Goal: Transaction & Acquisition: Subscribe to service/newsletter

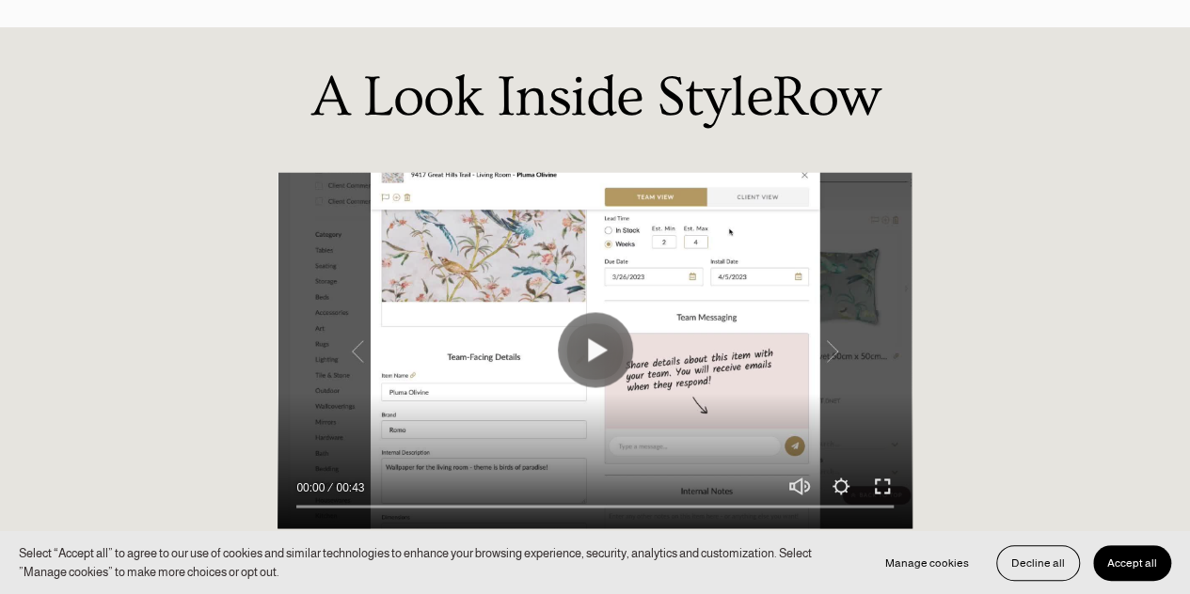
scroll to position [1379, 0]
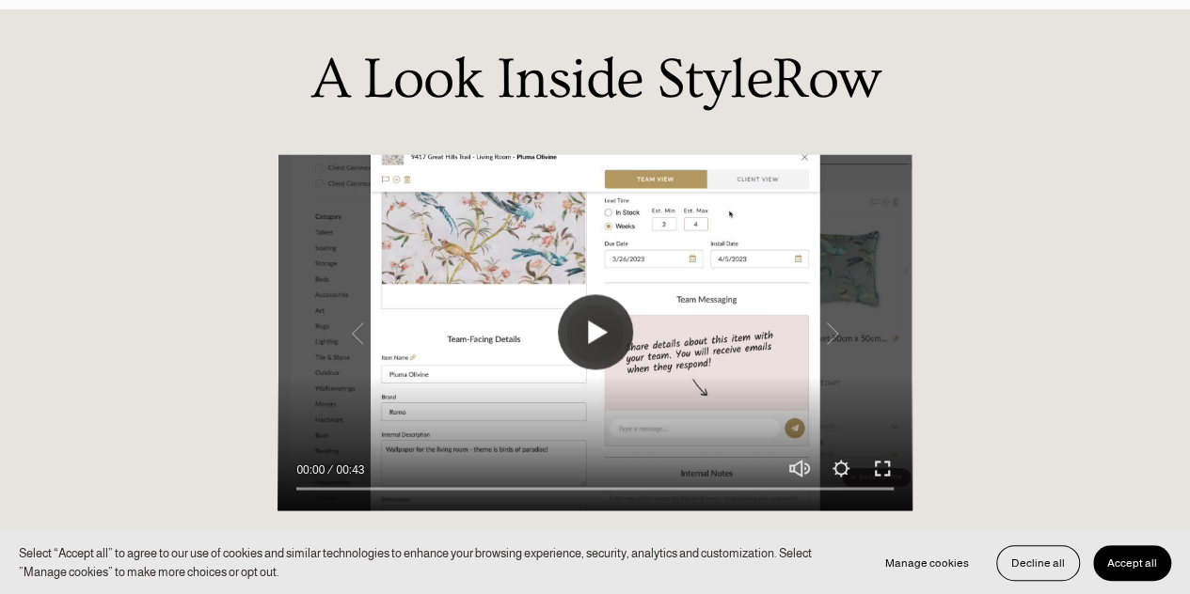
click at [594, 315] on button "Play" at bounding box center [595, 331] width 75 height 75
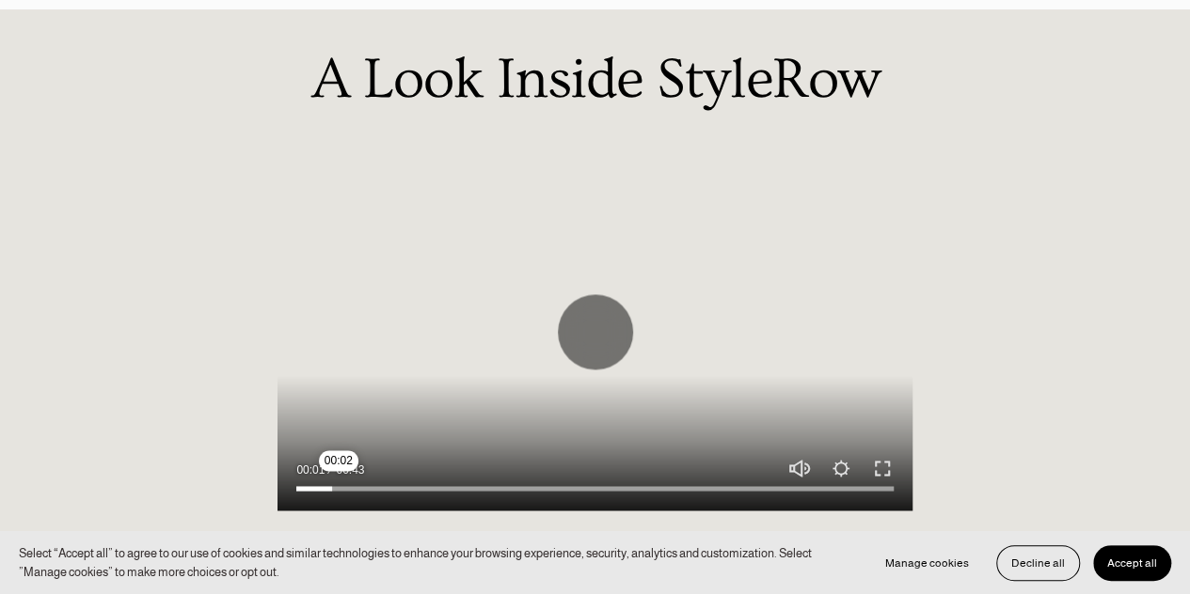
click at [339, 492] on input "Seek" at bounding box center [594, 488] width 596 height 13
click at [363, 492] on input "Seek" at bounding box center [594, 488] width 596 height 13
click at [337, 494] on input "Seek" at bounding box center [594, 488] width 596 height 13
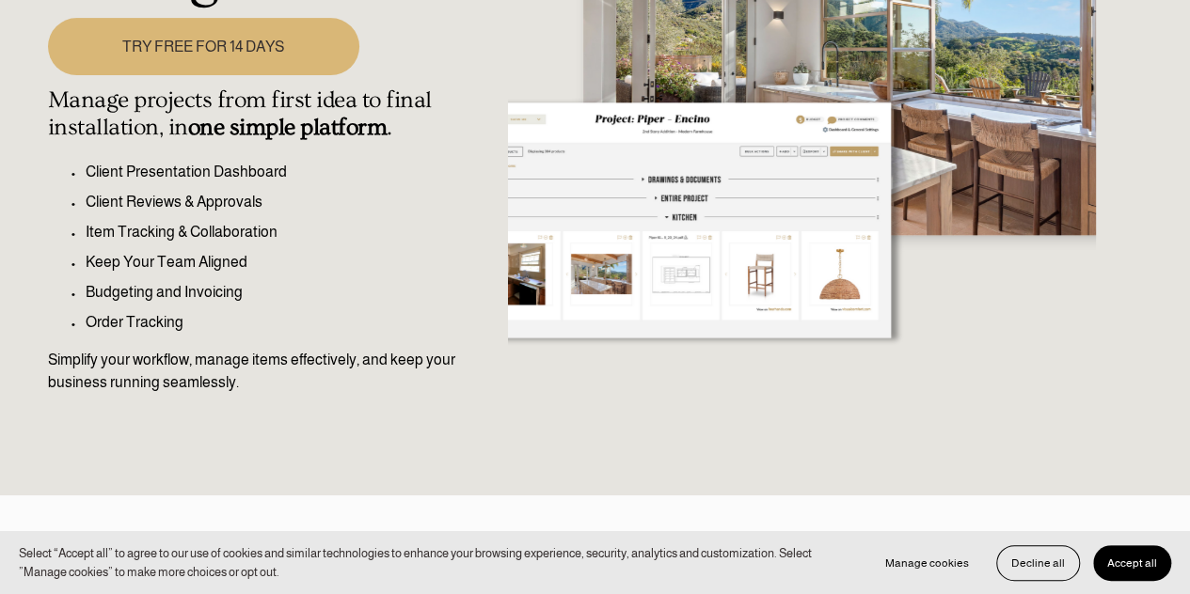
scroll to position [0, 0]
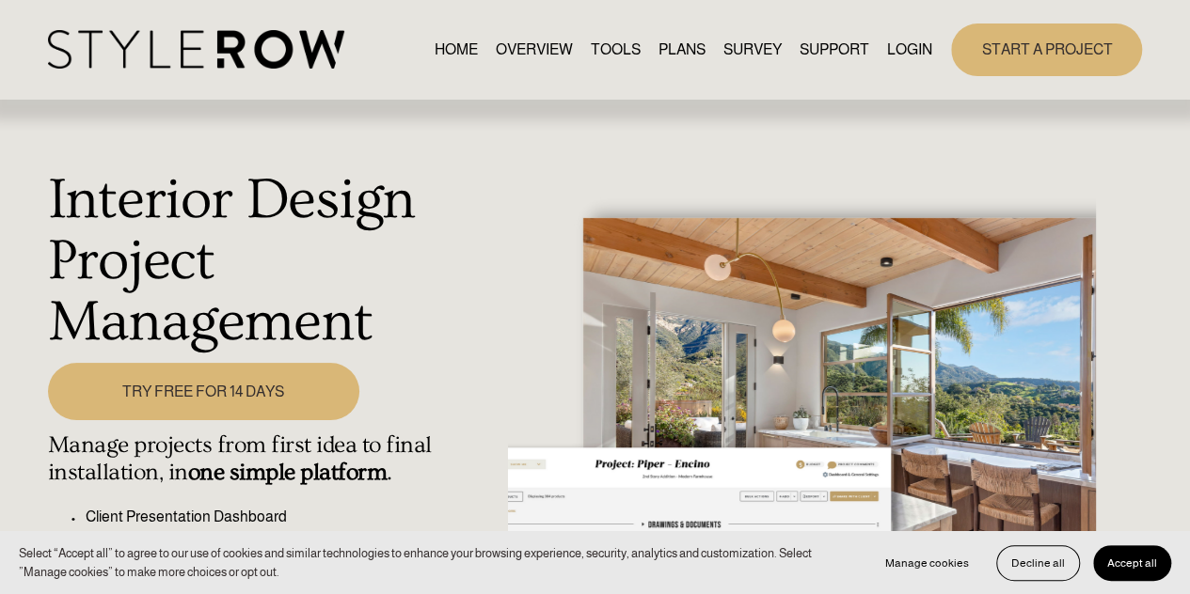
click at [666, 54] on link "PLANS" at bounding box center [681, 49] width 47 height 25
type input "31.36"
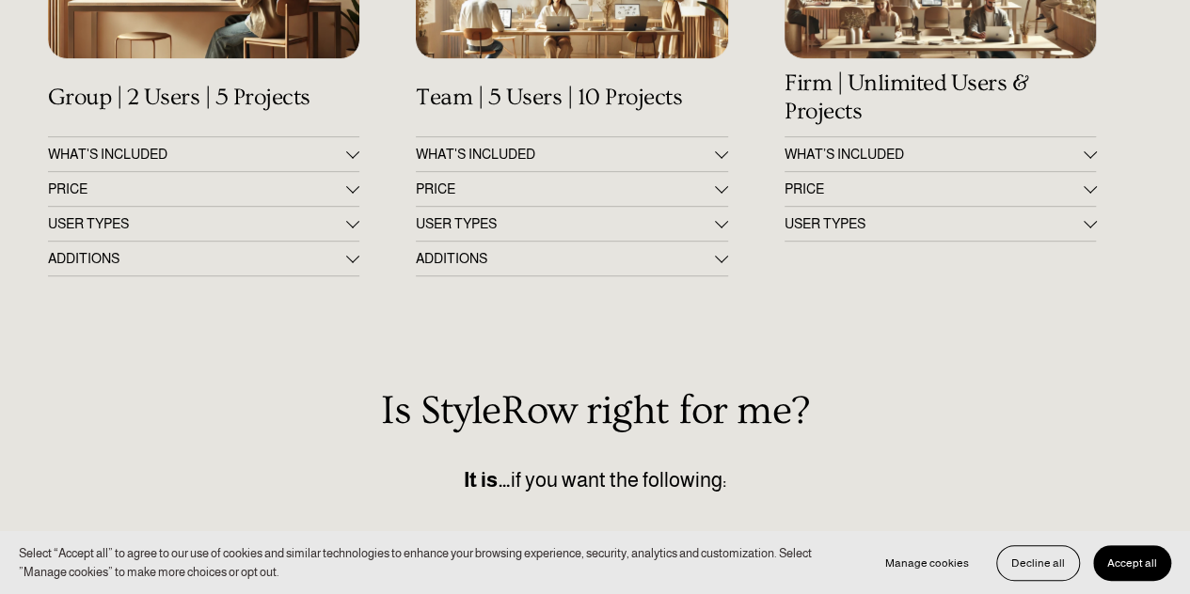
scroll to position [419, 0]
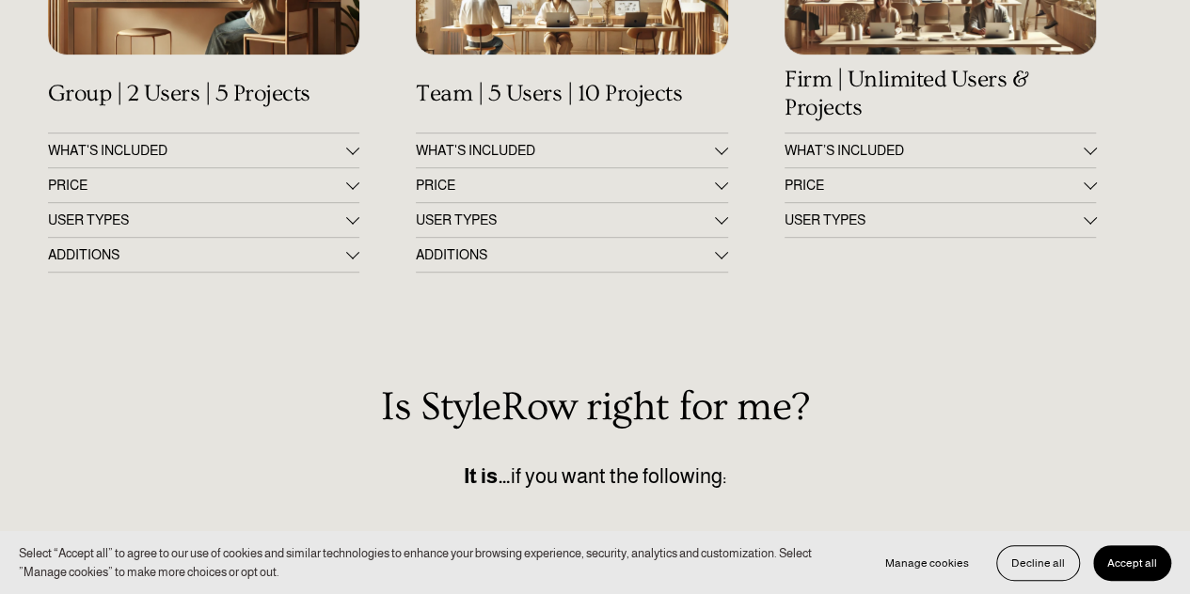
drag, startPoint x: 1203, startPoint y: 73, endPoint x: 1203, endPoint y: 209, distance: 135.4
click at [1189, 209] on html "Select “Accept all” to agree to our use of cookies and similar technologies to …" at bounding box center [595, 445] width 1190 height 1728
click at [310, 200] on button "PRICE" at bounding box center [204, 185] width 312 height 34
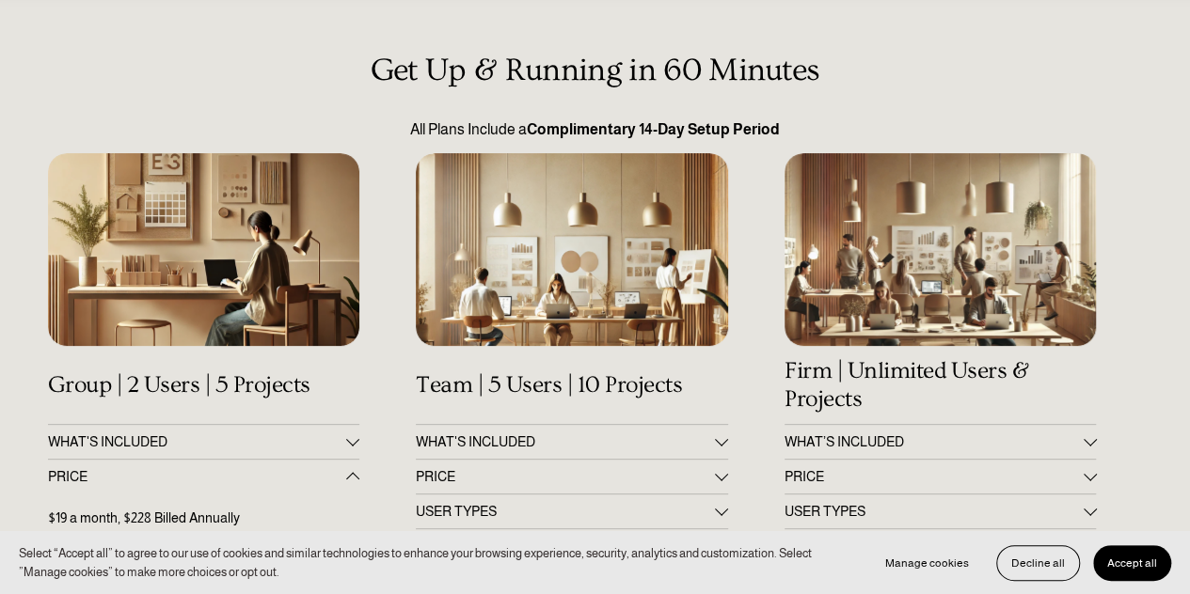
scroll to position [0, 0]
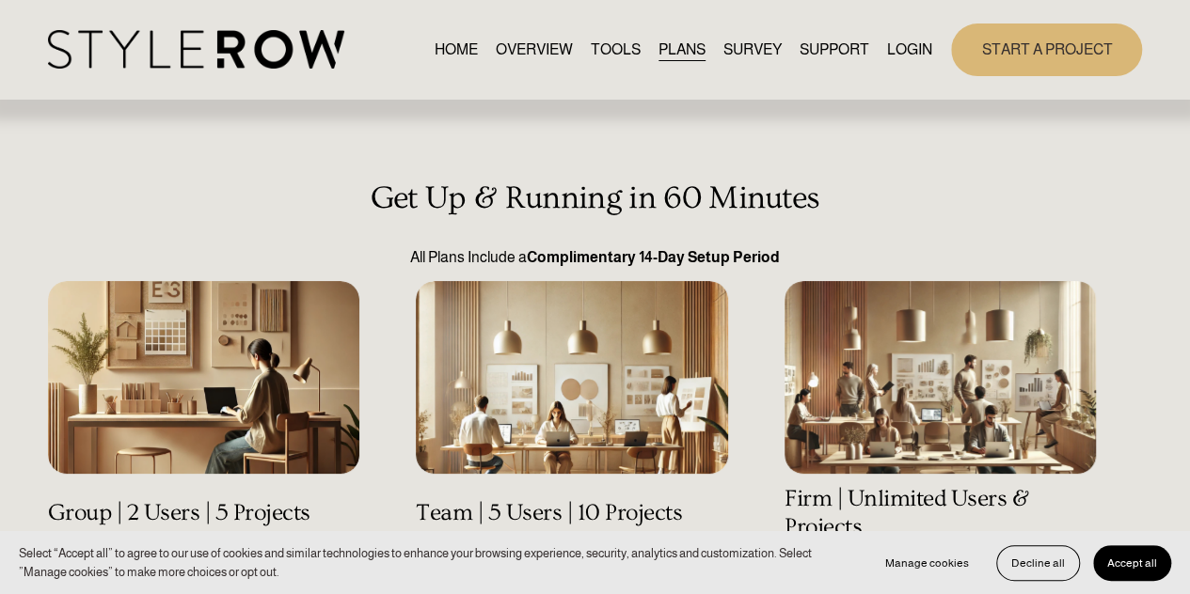
click at [984, 55] on link "START A PROJECT" at bounding box center [1046, 50] width 191 height 52
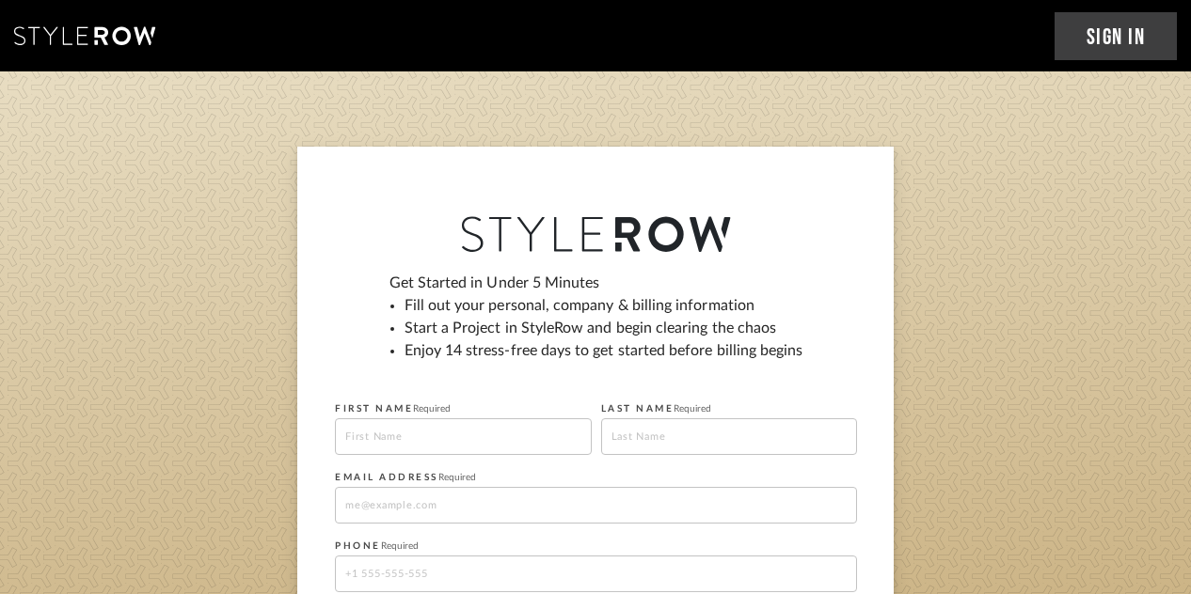
click at [455, 430] on input at bounding box center [463, 436] width 257 height 37
type input "[PERSON_NAME]"
type input "a"
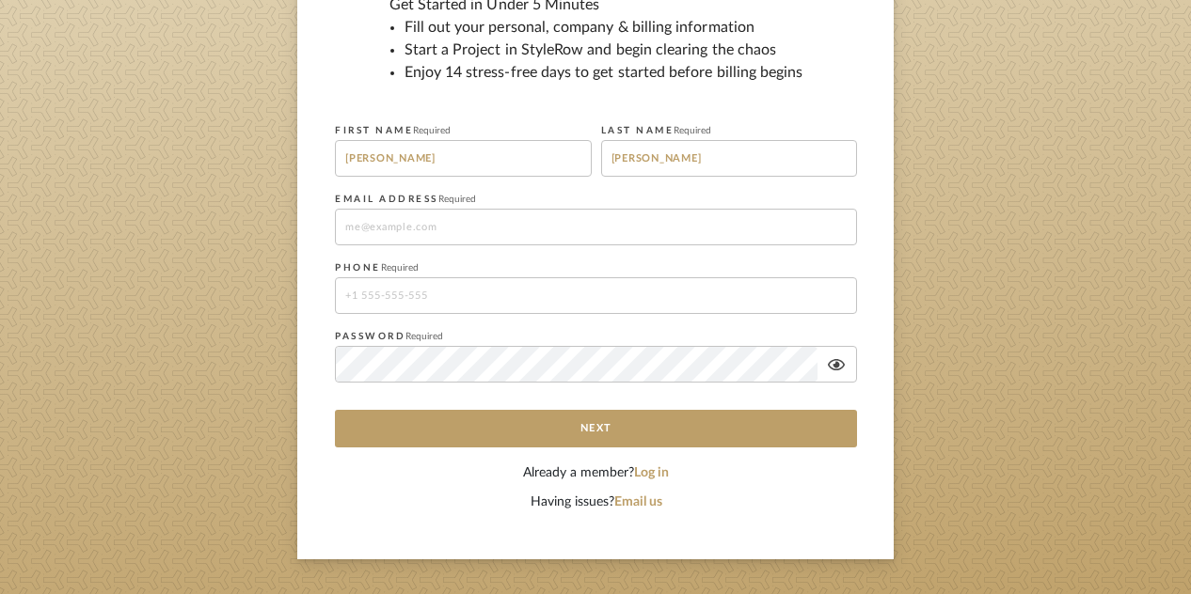
scroll to position [301, 0]
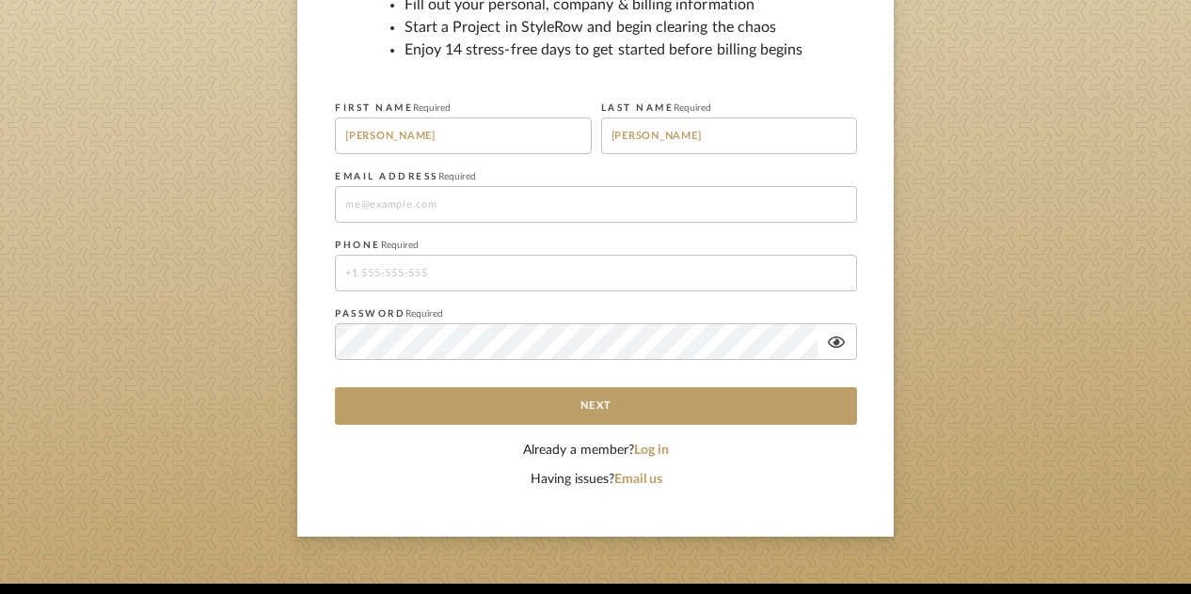
type input "[PERSON_NAME]"
click at [423, 211] on input at bounding box center [596, 204] width 522 height 37
type input "[EMAIL_ADDRESS][DOMAIN_NAME]"
click at [414, 278] on input "tel" at bounding box center [596, 273] width 522 height 37
type input "8135402200"
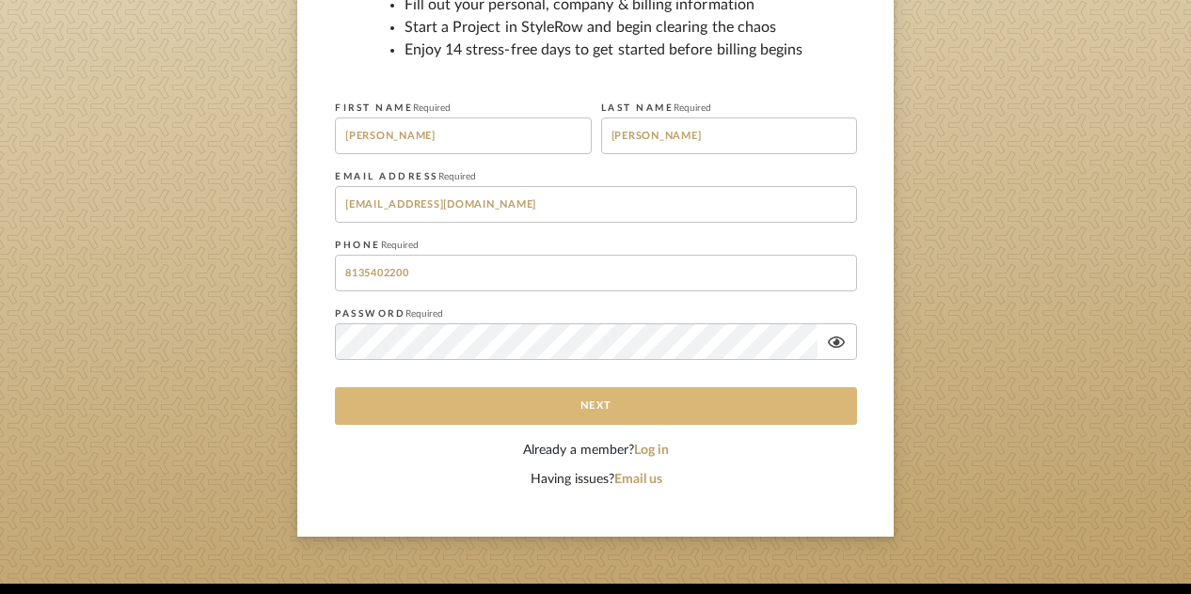
click at [553, 409] on button "Next" at bounding box center [596, 406] width 522 height 38
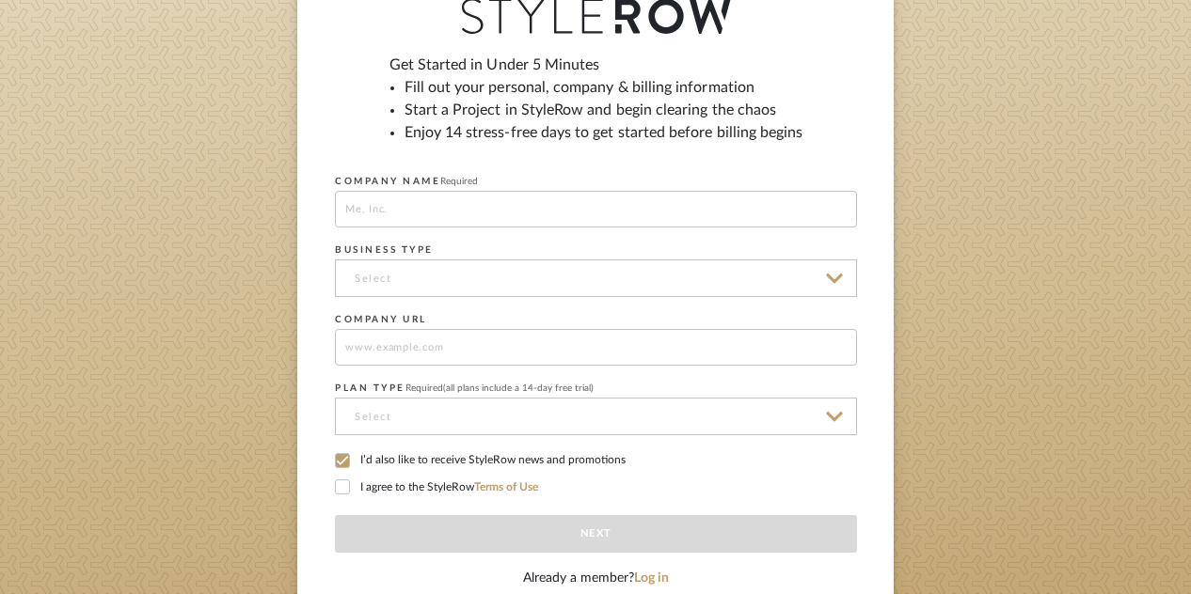
scroll to position [243, 0]
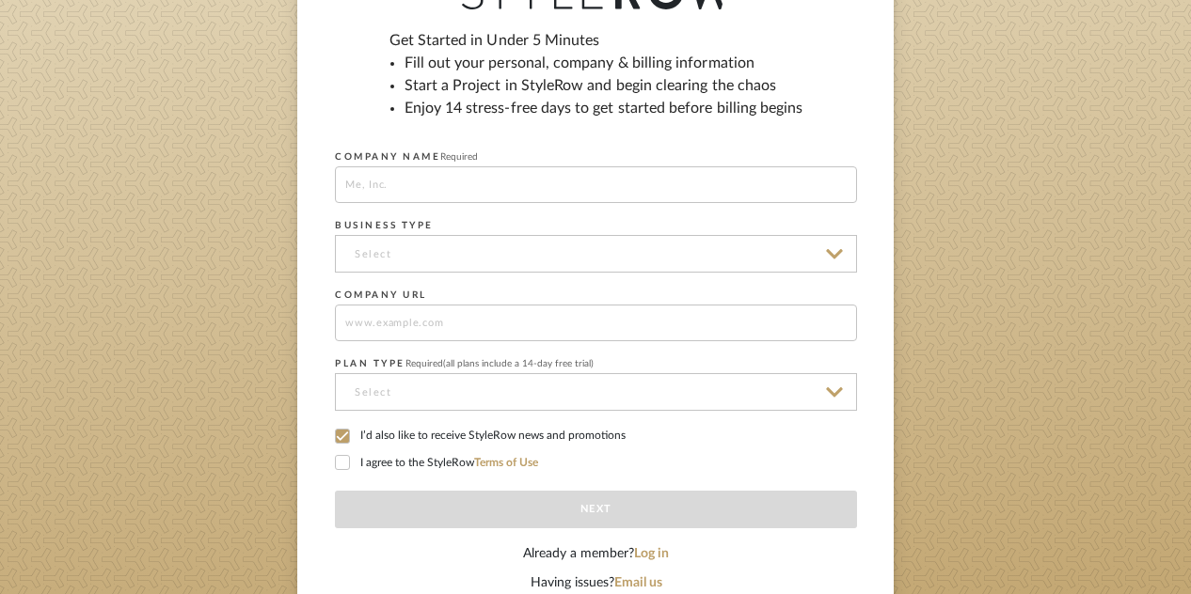
click at [583, 185] on input at bounding box center [596, 184] width 522 height 37
type input "Envision It Interior Design"
click at [474, 260] on input at bounding box center [596, 254] width 522 height 38
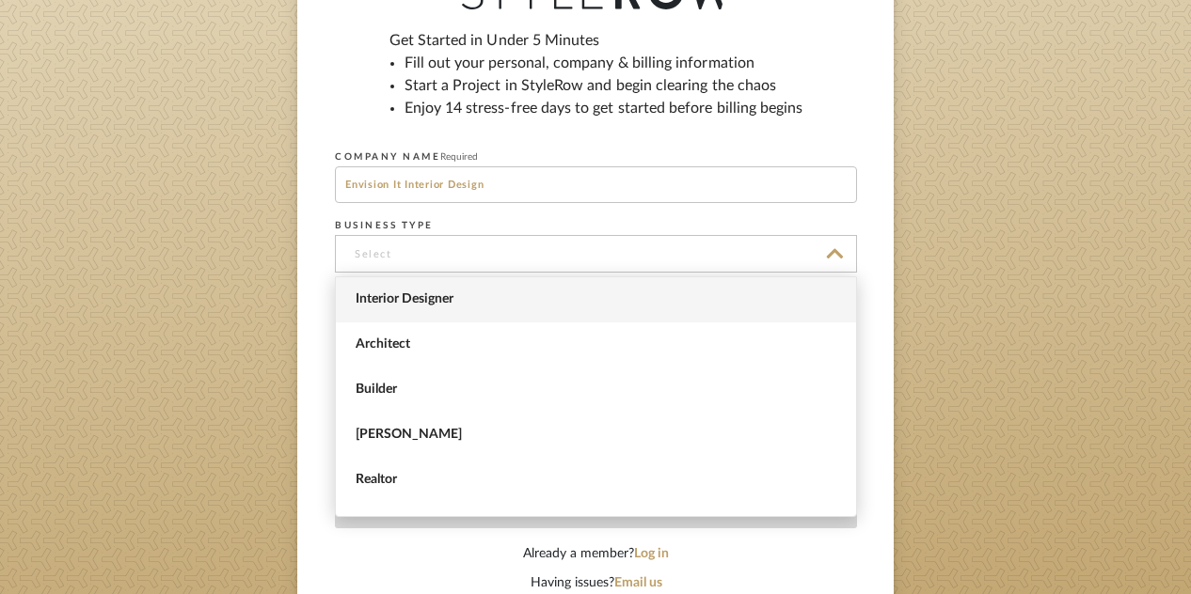
click at [449, 308] on span "Interior Designer" at bounding box center [596, 299] width 520 height 45
type input "Interior Designer"
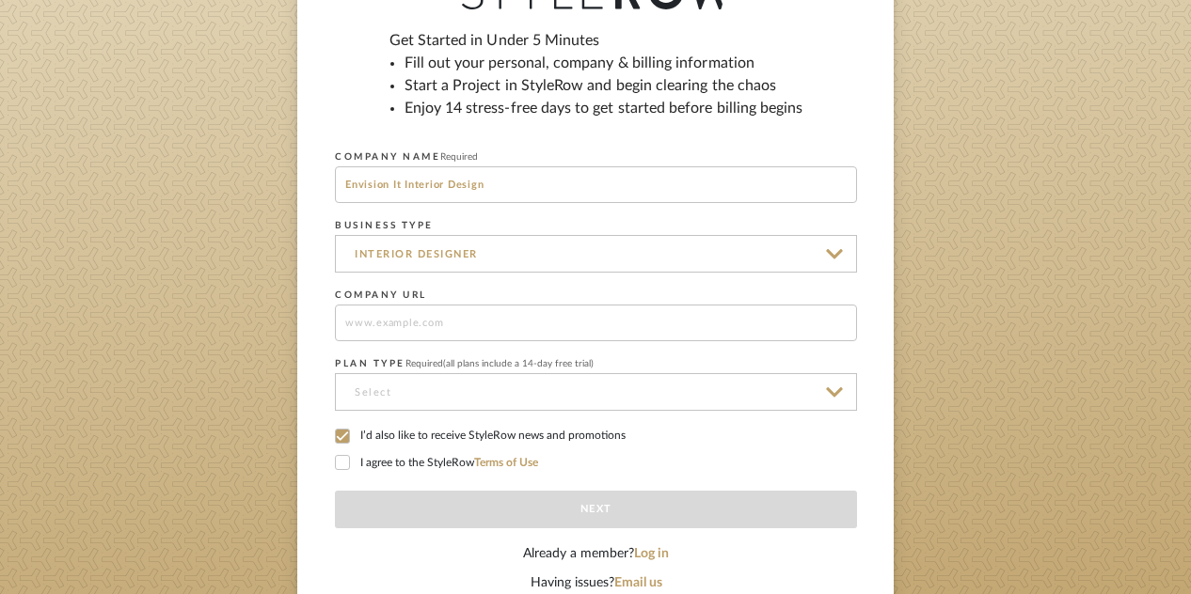
click at [436, 326] on input at bounding box center [596, 323] width 522 height 37
type input "[DOMAIN_NAME]"
click at [449, 400] on input at bounding box center [596, 392] width 522 height 38
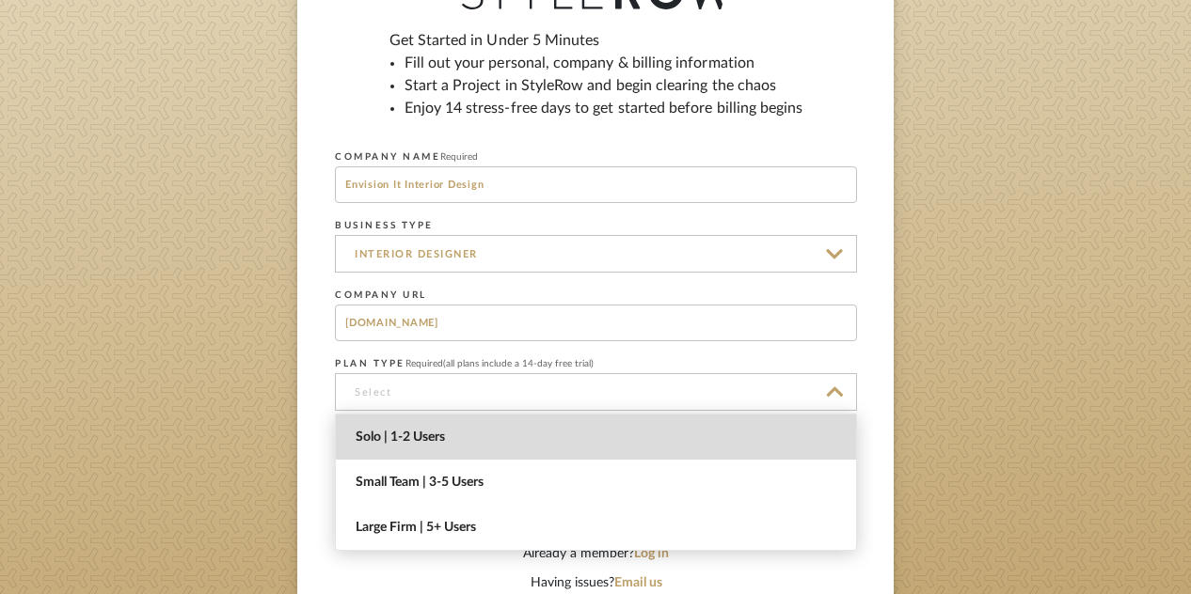
click at [444, 430] on span "Solo | 1-2 Users" at bounding box center [597, 438] width 485 height 16
type input "Solo | 1-2 Users"
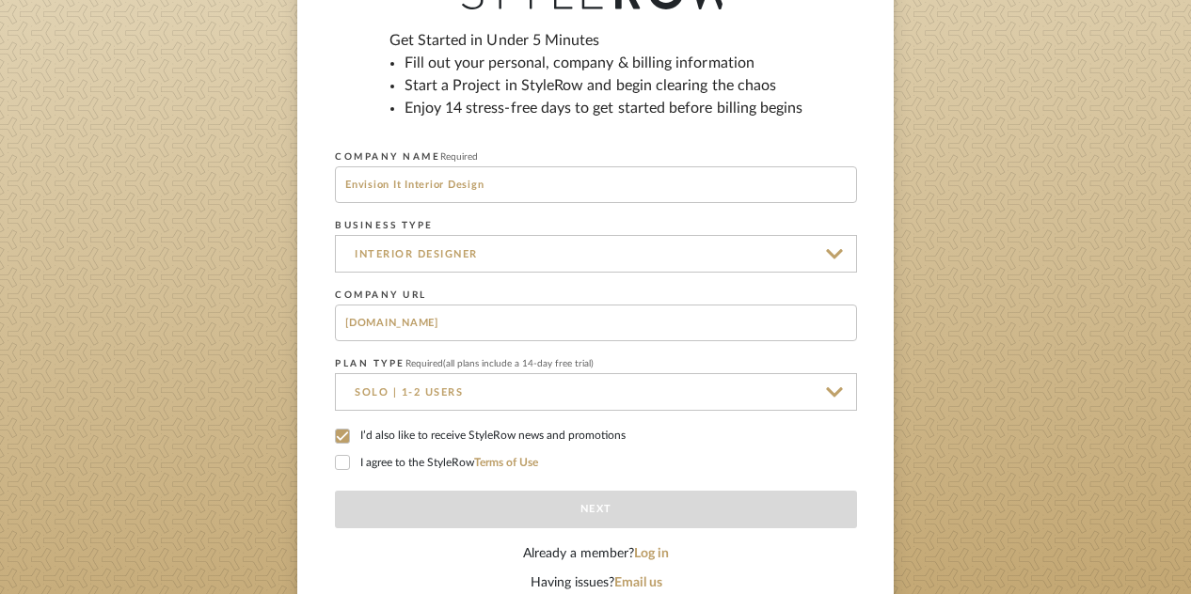
click at [345, 457] on icon at bounding box center [342, 462] width 13 height 13
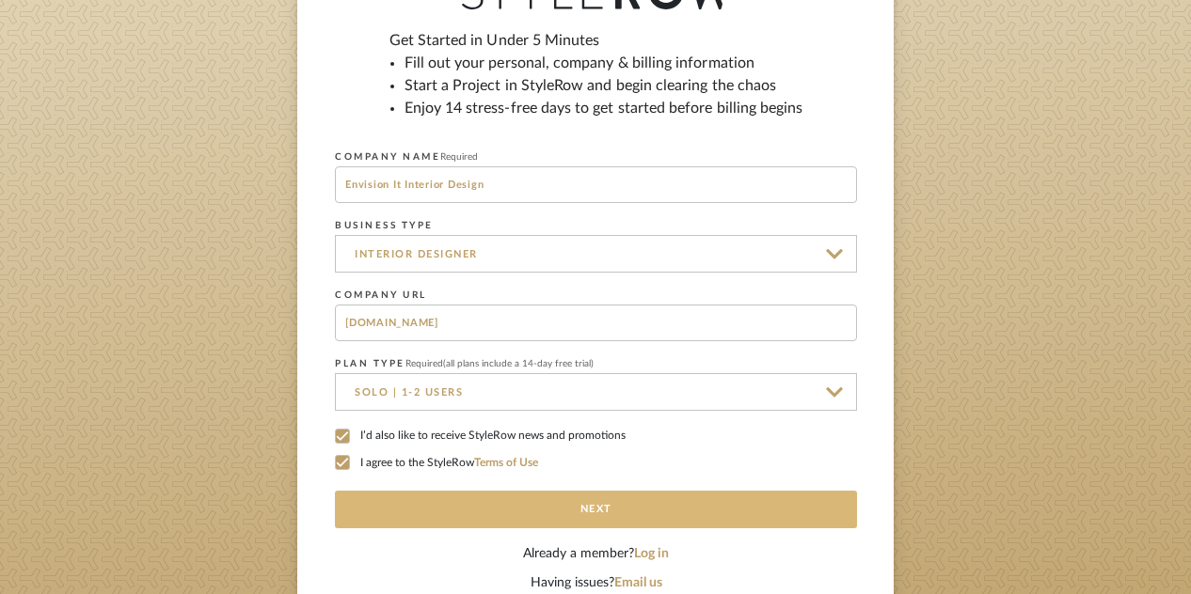
click at [444, 513] on button "Next" at bounding box center [596, 510] width 522 height 38
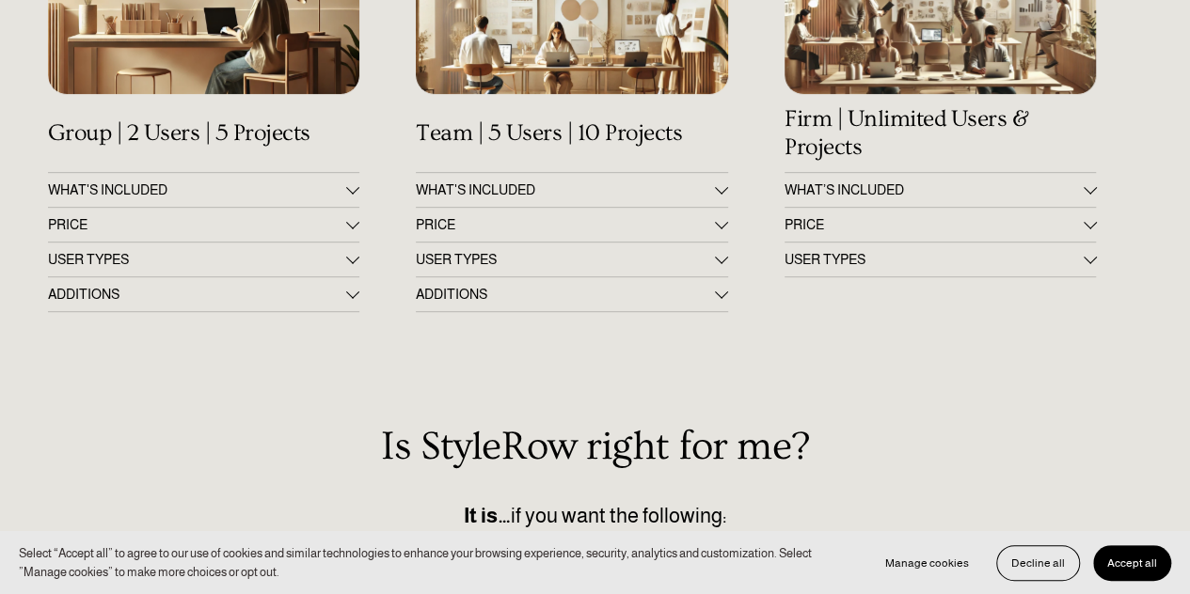
drag, startPoint x: 1203, startPoint y: 94, endPoint x: 1203, endPoint y: 216, distance: 122.3
click at [1189, 216] on html "Select “Accept all” to agree to our use of cookies and similar technologies to …" at bounding box center [595, 484] width 1190 height 1728
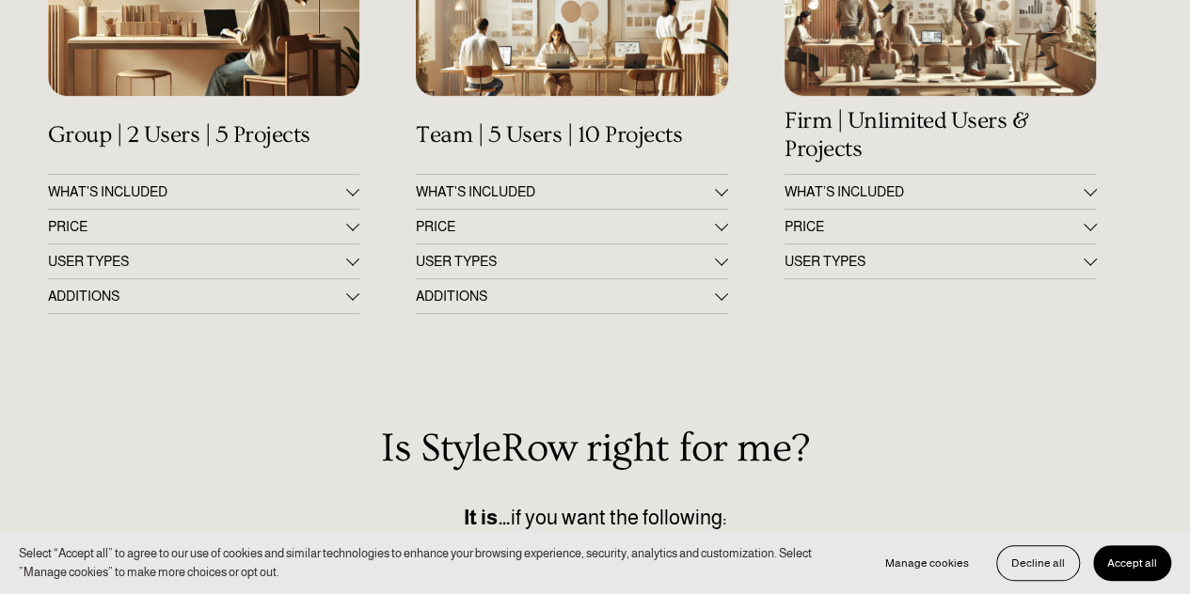
click at [298, 229] on span "PRICE" at bounding box center [197, 226] width 299 height 15
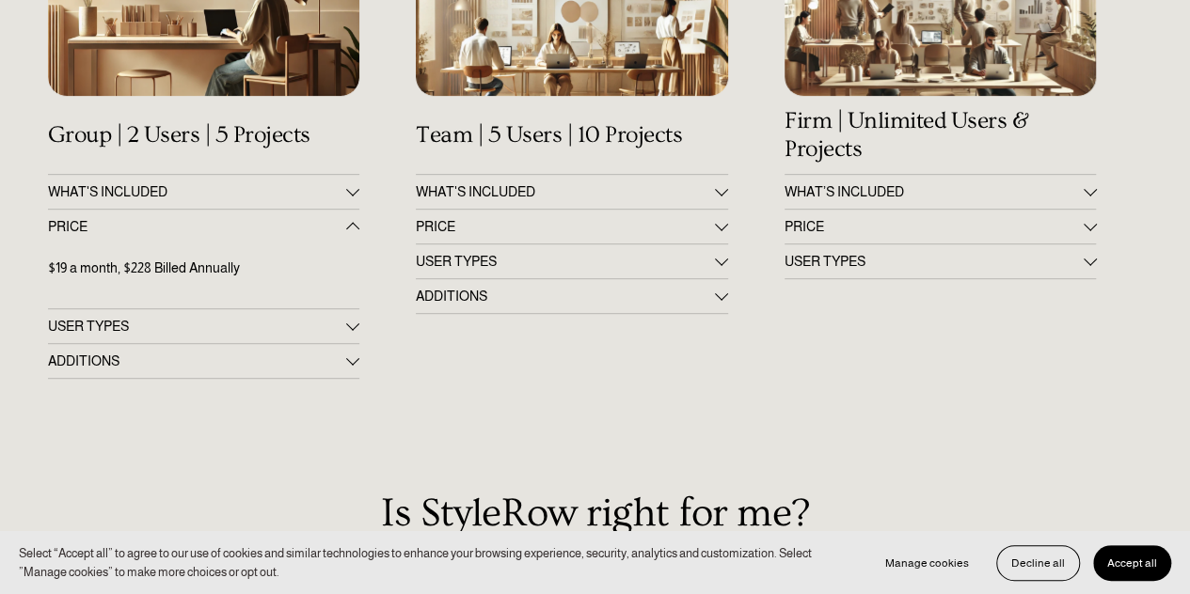
click at [486, 234] on span "PRICE" at bounding box center [565, 226] width 299 height 15
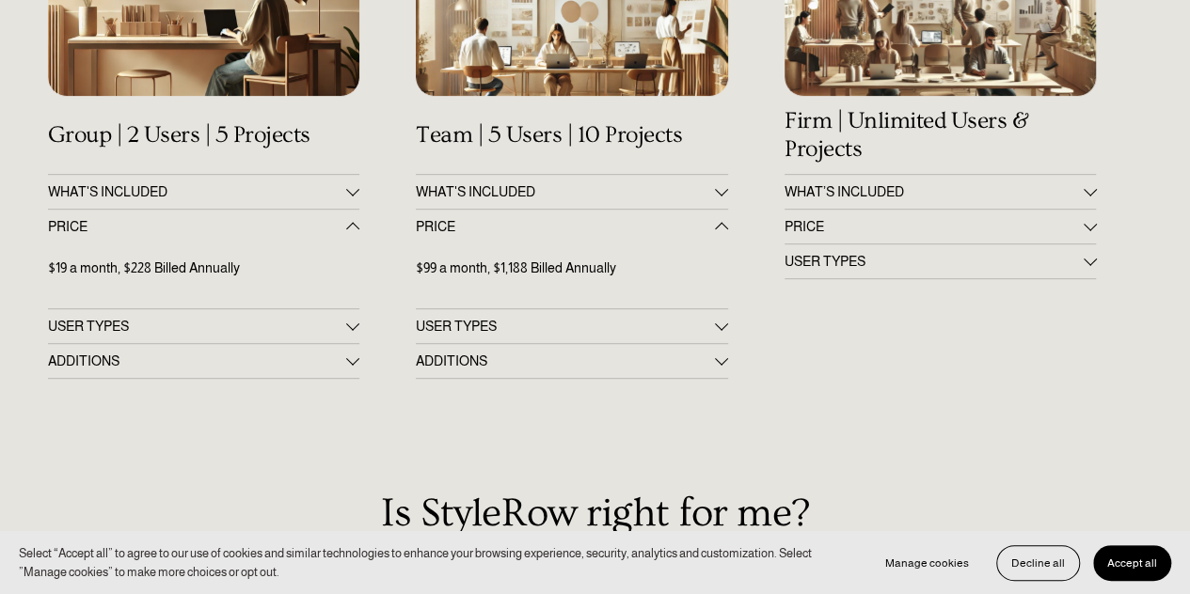
click at [835, 222] on button "PRICE" at bounding box center [940, 227] width 312 height 34
